Goal: Task Accomplishment & Management: Manage account settings

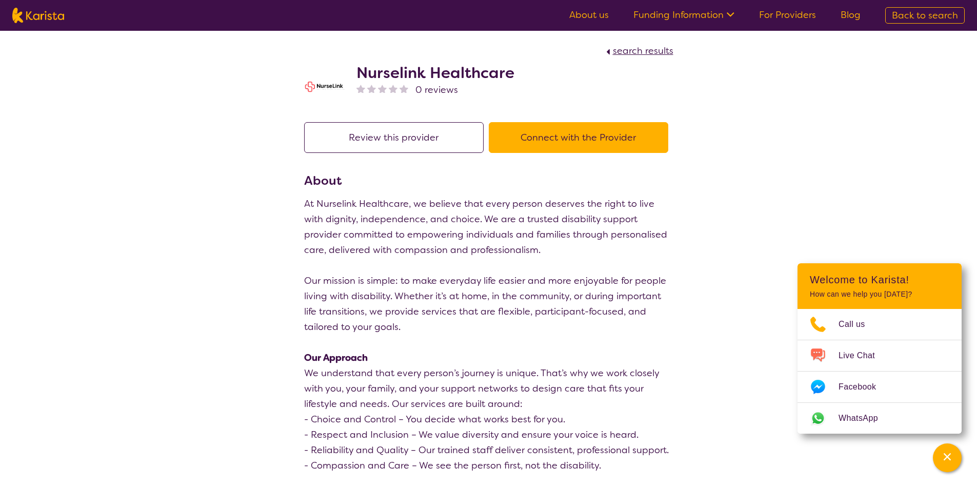
click at [399, 91] on div at bounding box center [394, 89] width 11 height 15
click at [402, 86] on img at bounding box center [404, 88] width 9 height 9
click at [402, 124] on button "Review this provider" at bounding box center [394, 137] width 180 height 31
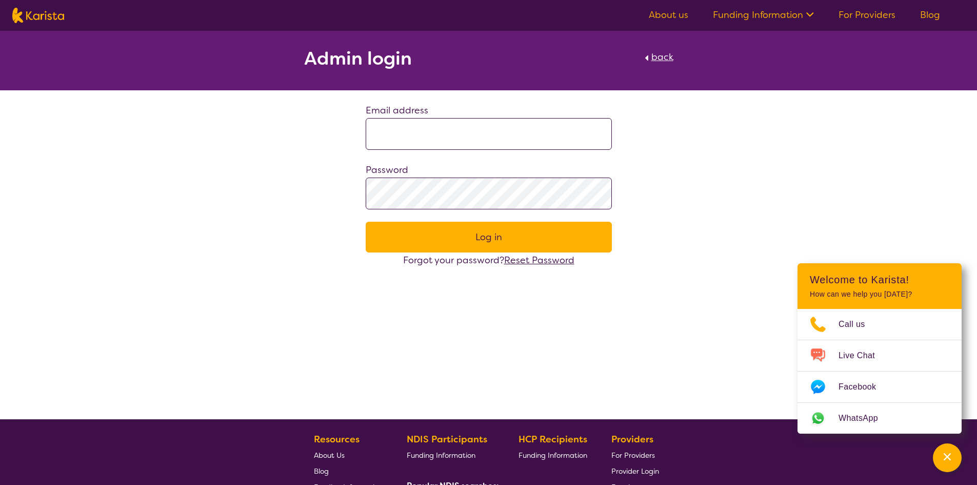
click at [476, 132] on input at bounding box center [489, 134] width 246 height 32
click at [475, 132] on input at bounding box center [489, 134] width 246 height 32
type input "**********"
click at [366, 222] on button "Log in" at bounding box center [489, 237] width 246 height 31
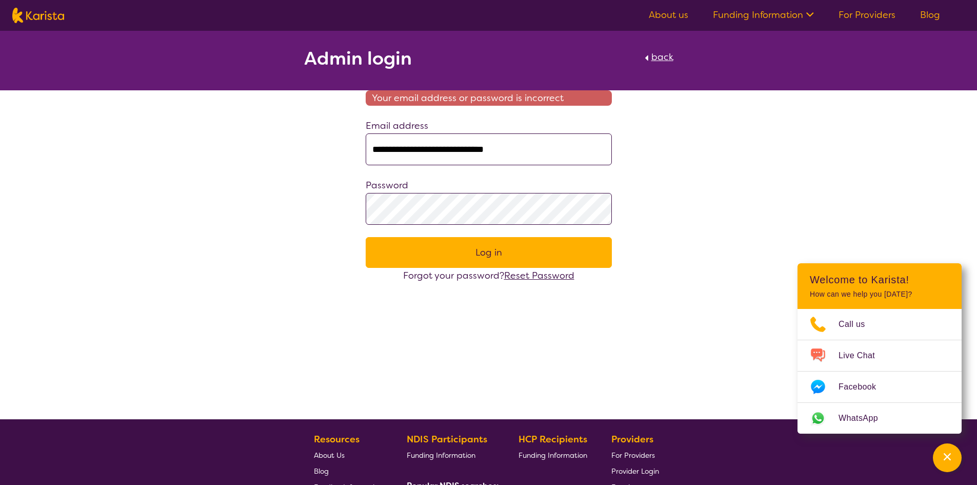
click at [520, 246] on button "Log in" at bounding box center [489, 252] width 246 height 31
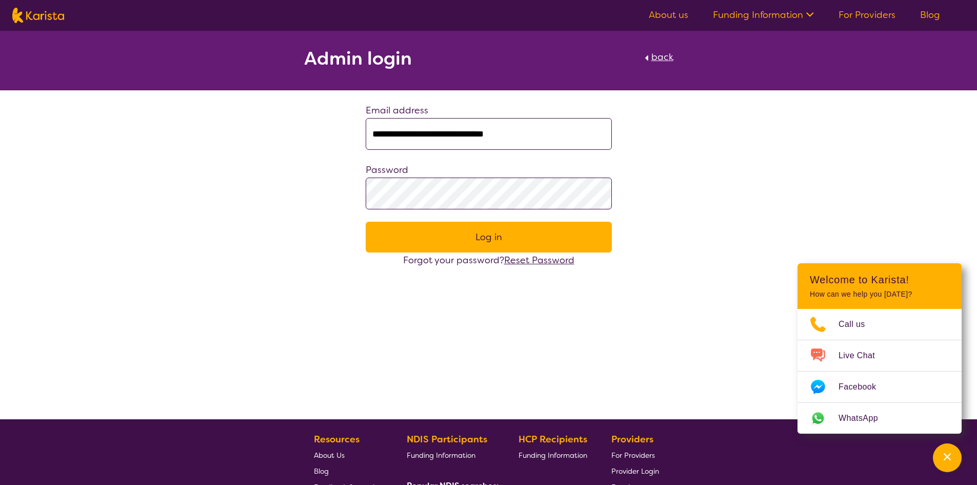
click at [583, 232] on button "Log in" at bounding box center [489, 237] width 246 height 31
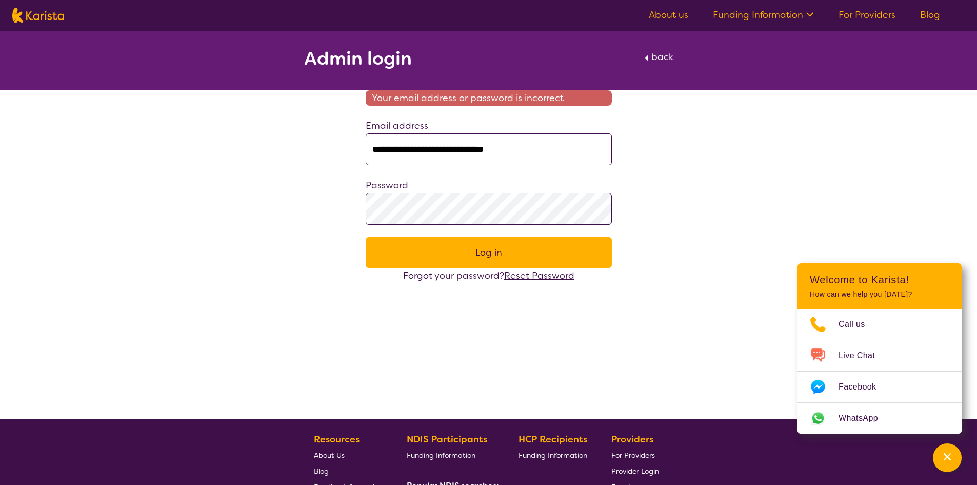
click at [548, 277] on span "Reset Password" at bounding box center [539, 275] width 70 height 12
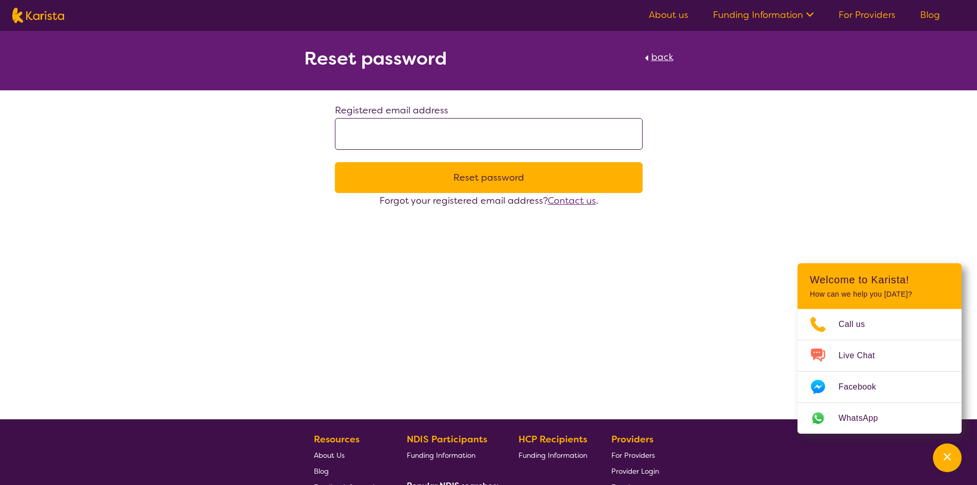
click at [938, 130] on div "Registered email address Reset password Forgot your registered email address? C…" at bounding box center [488, 156] width 977 height 106
click at [288, 131] on div "Registered email address Reset password Forgot your registered email address? C…" at bounding box center [488, 156] width 977 height 106
click at [423, 117] on div "Registered email address" at bounding box center [489, 126] width 308 height 47
click at [420, 127] on input at bounding box center [489, 134] width 308 height 32
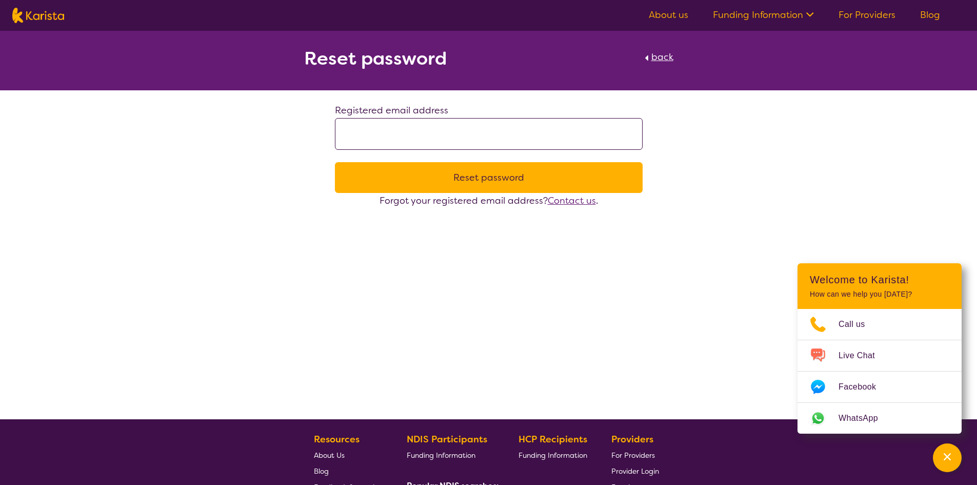
click at [420, 127] on input at bounding box center [489, 134] width 308 height 32
type input "**********"
click at [471, 163] on button "Reset password" at bounding box center [489, 177] width 308 height 31
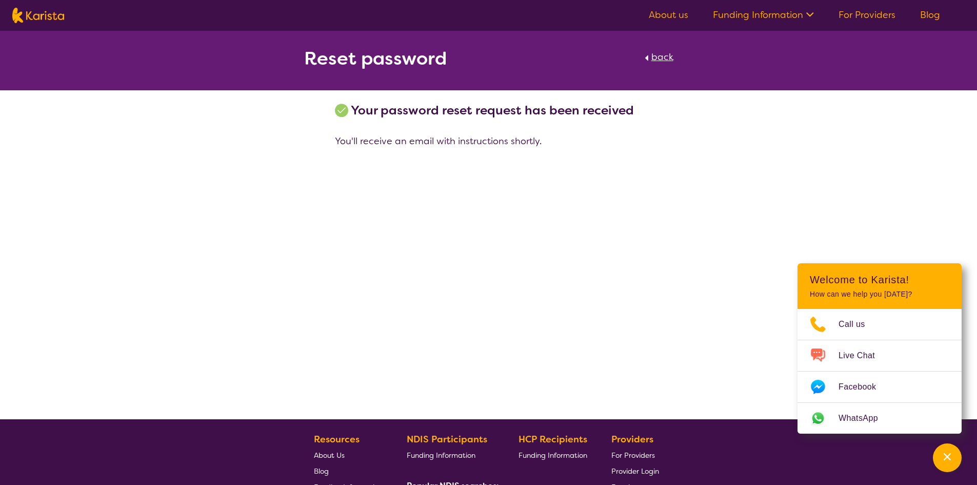
click at [734, 168] on div "Reset password back Your password reset request has been received You'll receiv…" at bounding box center [488, 225] width 977 height 388
click at [43, 14] on img at bounding box center [38, 15] width 52 height 15
select select "AD"
select select "NDIS"
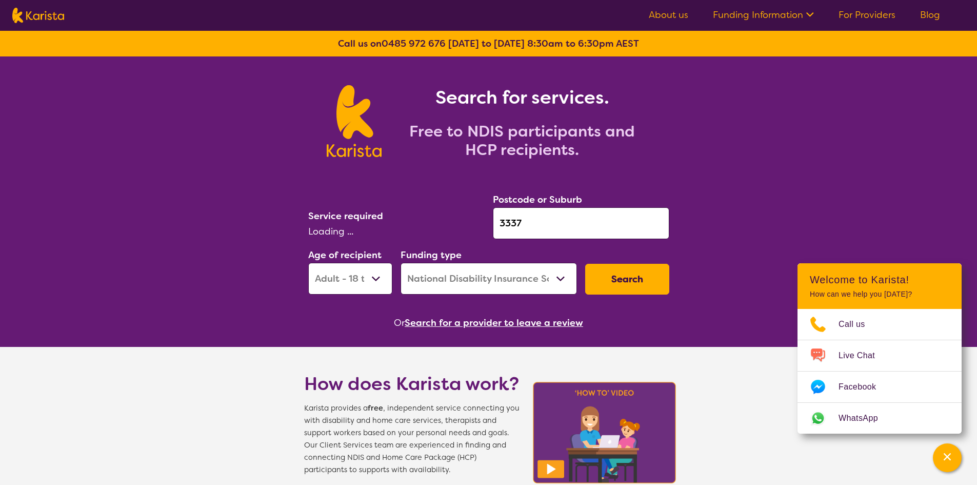
select select "Personal care"
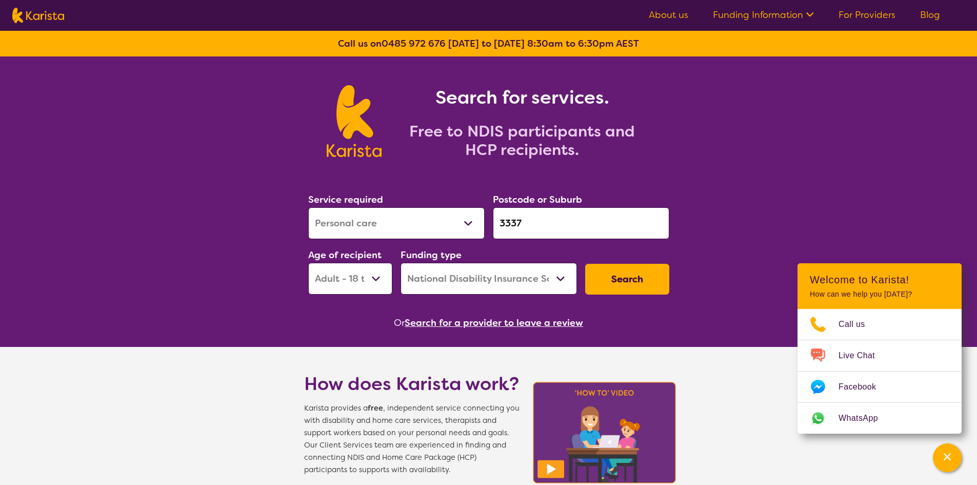
click at [762, 15] on link "Funding Information" at bounding box center [763, 15] width 101 height 12
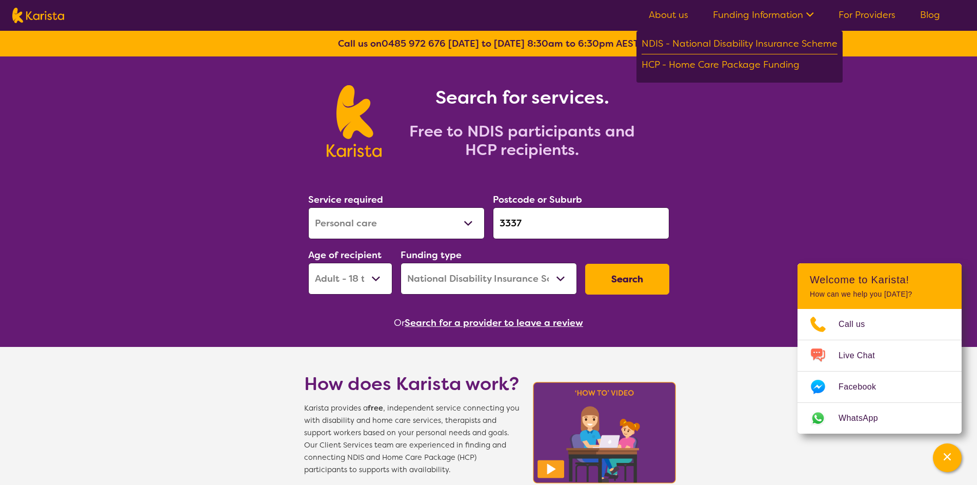
click at [807, 129] on div "Search for services. Free to NDIS participants and HCP recipients." at bounding box center [488, 109] width 977 height 107
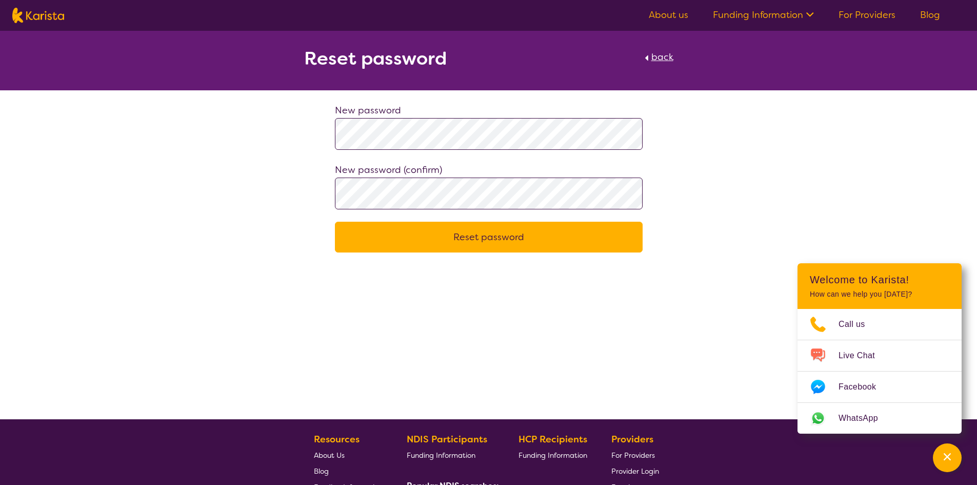
click at [335, 222] on button "Reset password" at bounding box center [489, 237] width 308 height 31
click at [491, 232] on button "Reset password" at bounding box center [489, 237] width 308 height 31
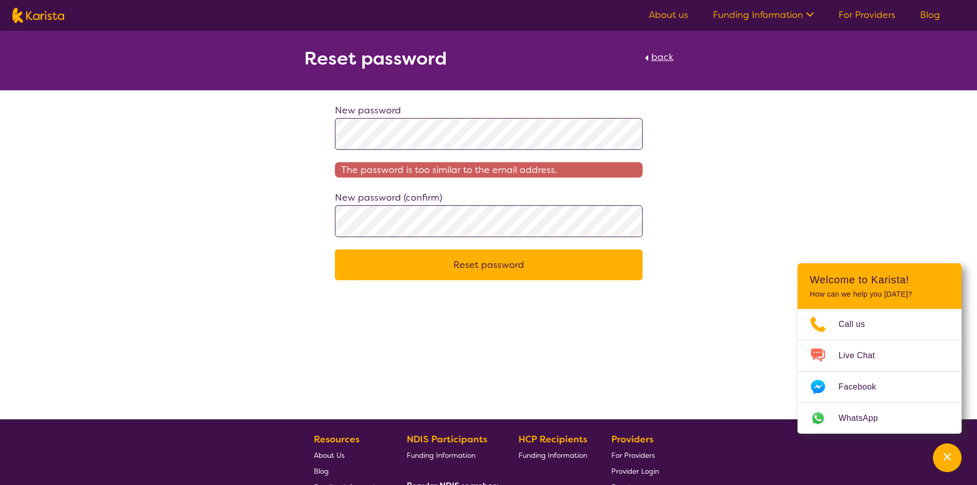
click at [759, 210] on div "New password The password is too similar to the email address. New password (co…" at bounding box center [488, 191] width 977 height 177
drag, startPoint x: 623, startPoint y: 284, endPoint x: 624, endPoint y: 279, distance: 5.7
click at [623, 284] on div "Reset password back New password The password is too similar to the email addre…" at bounding box center [488, 225] width 977 height 388
click at [626, 276] on button "Reset password" at bounding box center [489, 264] width 308 height 31
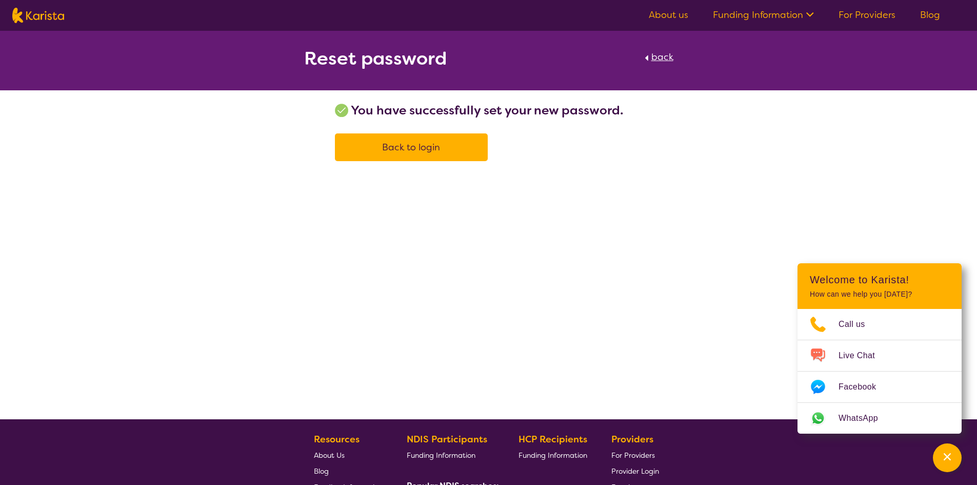
click at [447, 149] on link "Back to login" at bounding box center [411, 147] width 153 height 28
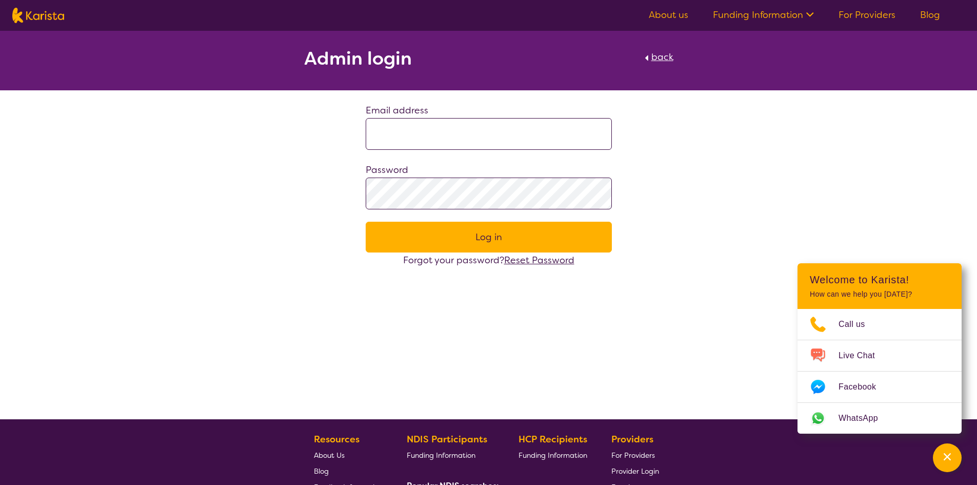
click at [499, 125] on input at bounding box center [489, 134] width 246 height 32
type input "**********"
click at [366, 222] on button "Log in" at bounding box center [489, 237] width 246 height 31
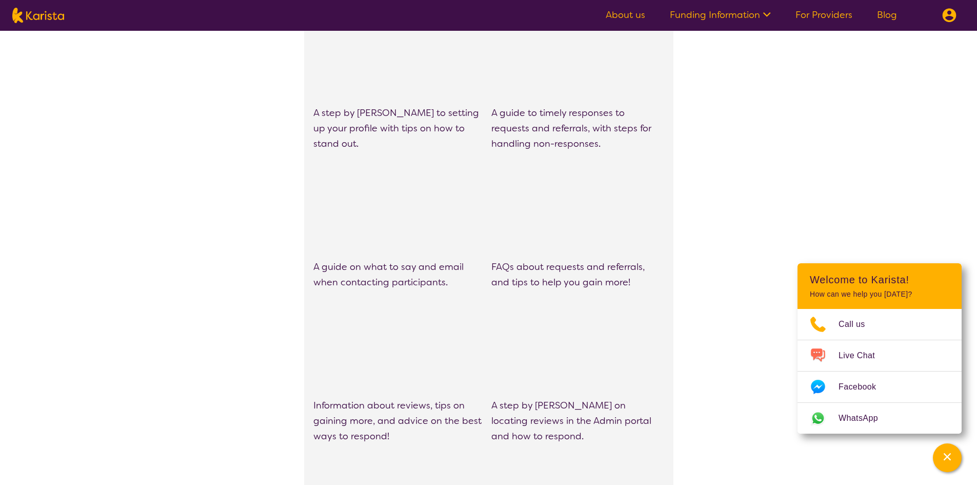
scroll to position [616, 0]
